Goal: Information Seeking & Learning: Learn about a topic

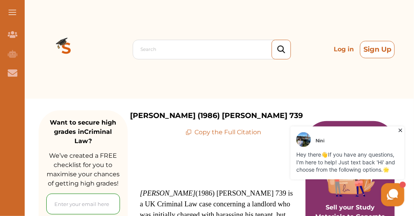
click at [386, 49] on button "Sign Up" at bounding box center [377, 49] width 35 height 17
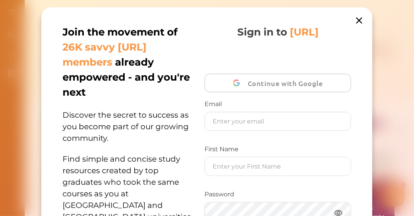
scroll to position [222, 0]
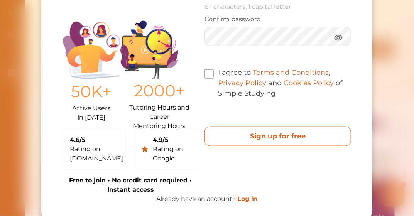
click at [304, 138] on free "Sign up for free" at bounding box center [278, 137] width 147 height 20
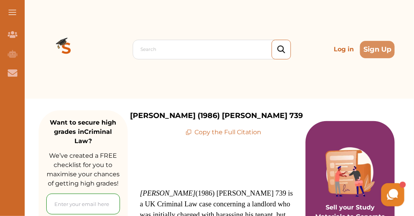
drag, startPoint x: 396, startPoint y: 0, endPoint x: 193, endPoint y: 13, distance: 204.2
click at [193, 13] on div "Search Log in Sign Up" at bounding box center [217, 49] width 356 height 99
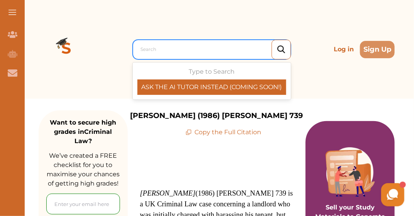
click at [238, 46] on div at bounding box center [214, 49] width 146 height 11
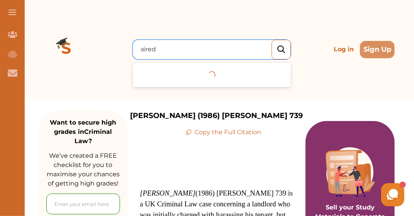
type input "aireda"
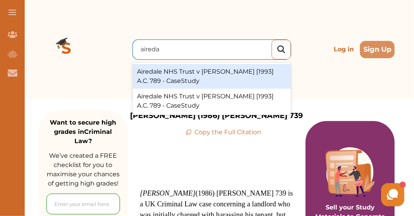
click at [232, 73] on div "Airedale NHS Trust v Bland [1993] A.C. 789 - CaseStudy" at bounding box center [212, 76] width 158 height 25
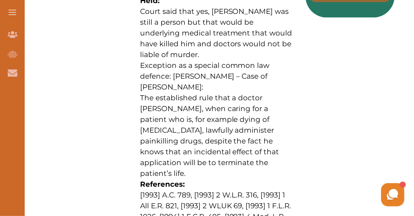
scroll to position [549, 0]
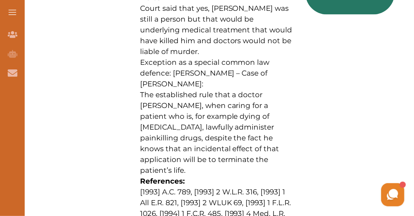
drag, startPoint x: 247, startPoint y: 140, endPoint x: 244, endPoint y: 145, distance: 5.6
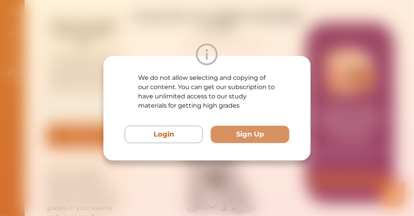
scroll to position [0, 0]
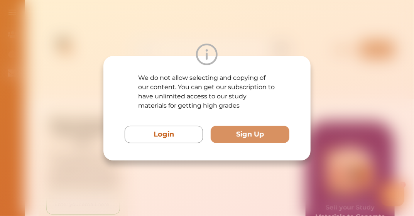
drag, startPoint x: 381, startPoint y: 161, endPoint x: 378, endPoint y: 154, distance: 7.5
click at [379, 157] on div "We do not allow selecting and copying of our content. You can get our subscript…" at bounding box center [207, 108] width 414 height 216
drag, startPoint x: 341, startPoint y: 132, endPoint x: 308, endPoint y: 53, distance: 86.1
click at [336, 93] on div "We do not allow selecting and copying of our content. You can get our subscript…" at bounding box center [207, 108] width 414 height 216
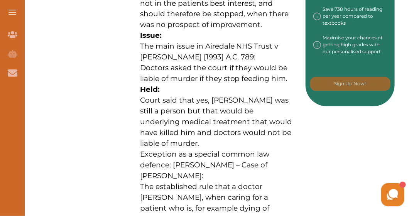
scroll to position [463, 0]
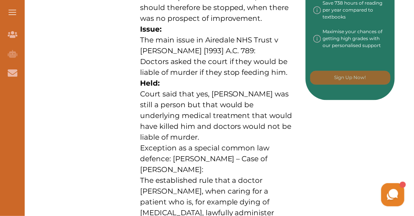
drag, startPoint x: 163, startPoint y: 125, endPoint x: 198, endPoint y: 101, distance: 42.2
click at [198, 101] on span "Court said that yes, Bland was still a person but that would be underlying medi…" at bounding box center [216, 116] width 152 height 52
click at [317, 13] on div "We do not allow selecting and copying of our content. You can get our subscript…" at bounding box center [207, 108] width 414 height 216
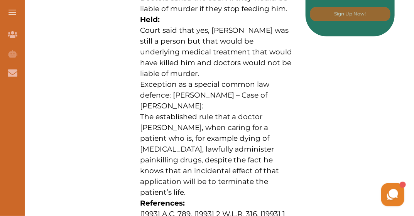
scroll to position [540, 0]
